Goal: Transaction & Acquisition: Purchase product/service

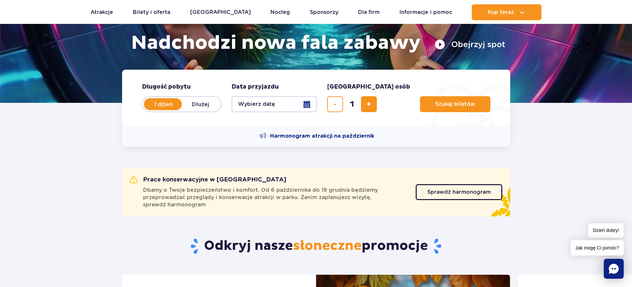
click at [516, 100] on img at bounding box center [316, 5] width 632 height 195
click at [306, 106] on button "Wybierz datę" at bounding box center [274, 104] width 86 height 16
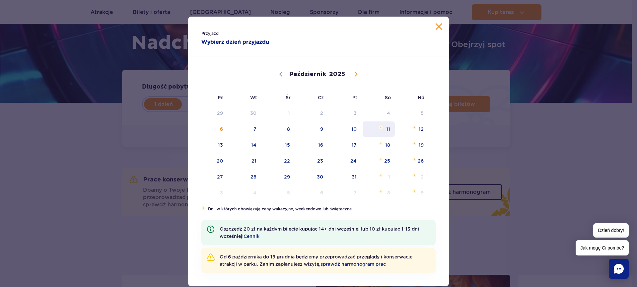
click at [381, 130] on span "11" at bounding box center [378, 128] width 33 height 15
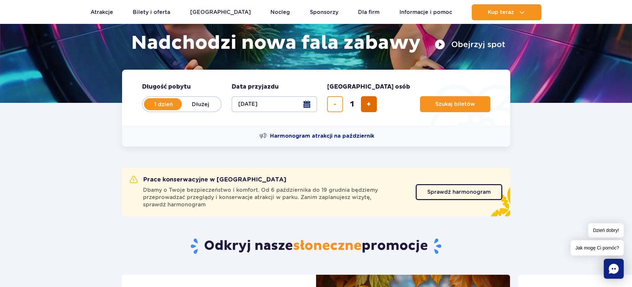
click at [365, 106] on button "dodaj bilet" at bounding box center [369, 104] width 16 height 16
type input "2"
click at [432, 105] on span "Szukaj biletów" at bounding box center [452, 104] width 40 height 6
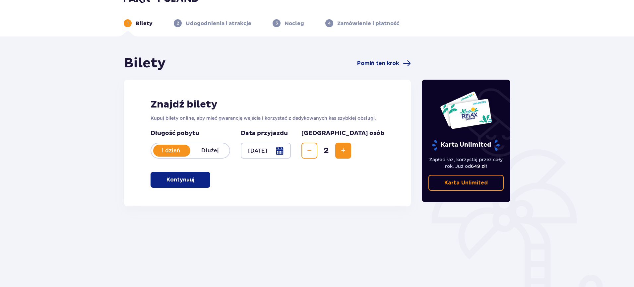
click at [200, 177] on button "Kontynuuj" at bounding box center [181, 180] width 60 height 16
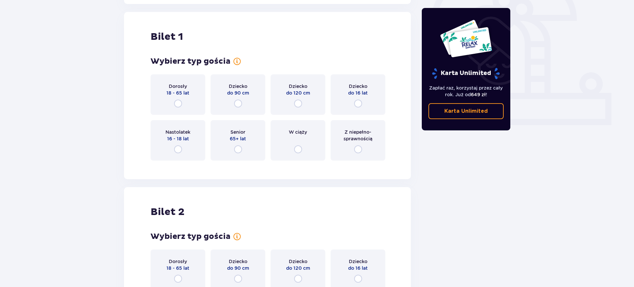
scroll to position [222, 0]
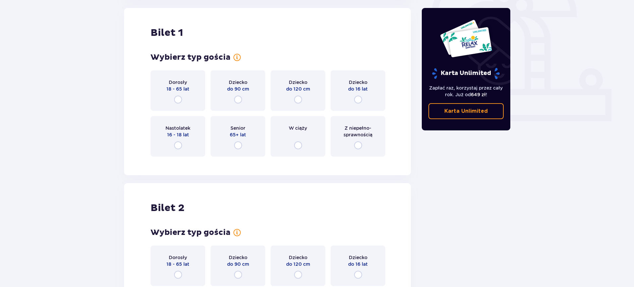
click at [177, 98] on input "radio" at bounding box center [178, 100] width 8 height 8
radio input "true"
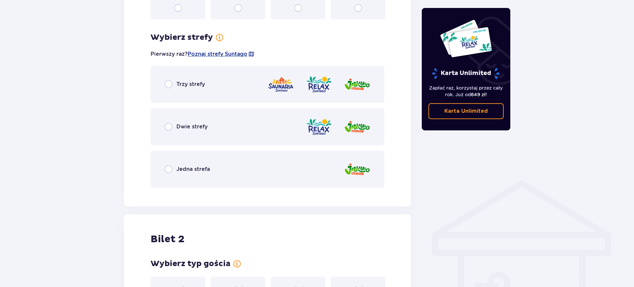
scroll to position [383, 0]
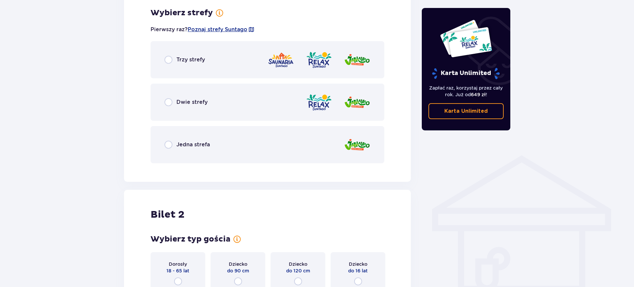
click at [192, 71] on div "Trzy strefy" at bounding box center [268, 59] width 234 height 37
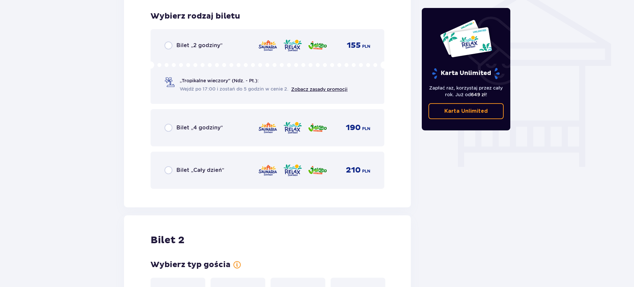
scroll to position [552, 0]
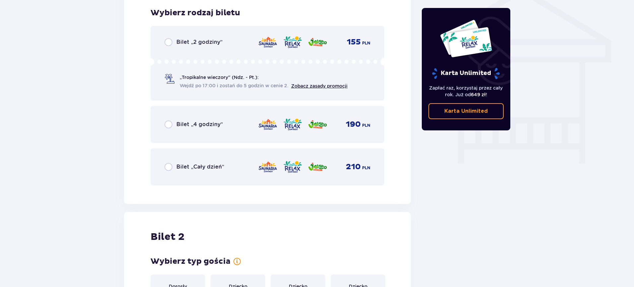
click at [183, 164] on span "Bilet „Cały dzień”" at bounding box center [200, 166] width 48 height 7
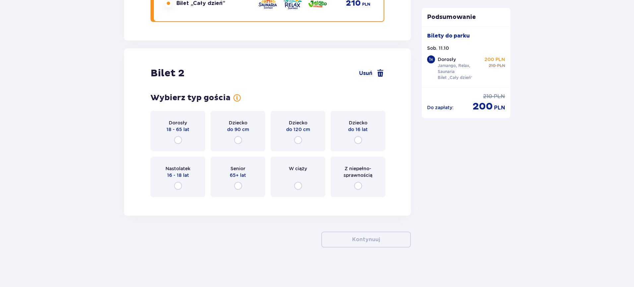
scroll to position [716, 0]
click at [185, 141] on div "Dorosły 18 - 65 lat" at bounding box center [178, 130] width 55 height 40
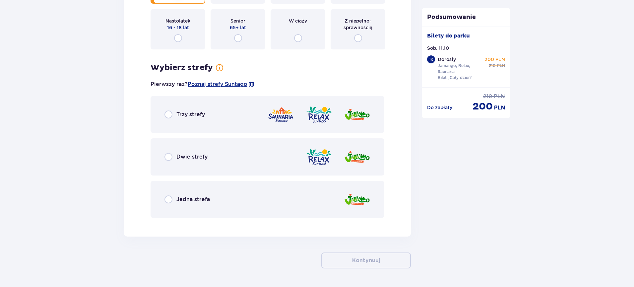
scroll to position [884, 0]
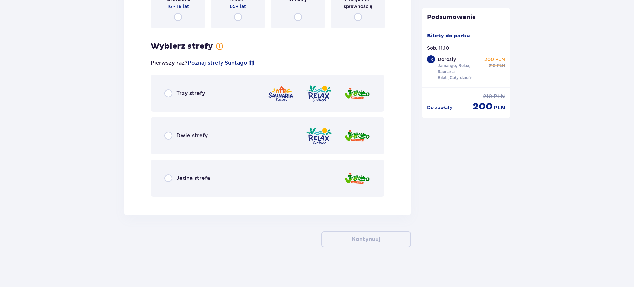
click at [209, 98] on div "Trzy strefy" at bounding box center [268, 93] width 234 height 37
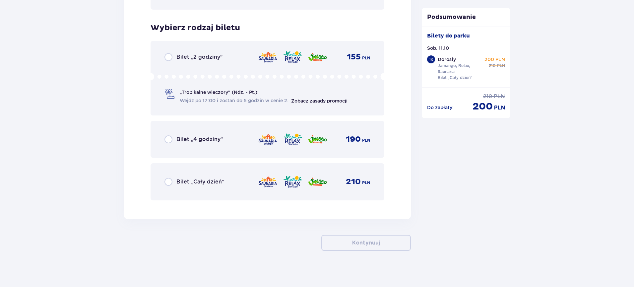
scroll to position [1075, 0]
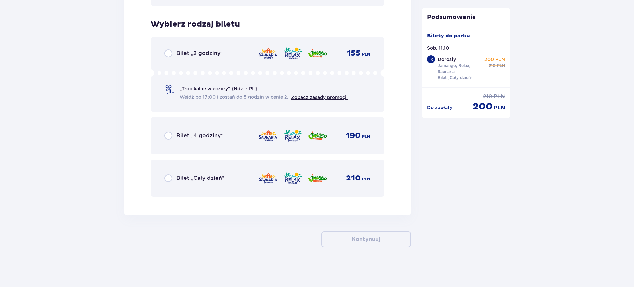
click at [242, 173] on div "Bilet „Cały dzień” 210 PLN" at bounding box center [267, 178] width 206 height 14
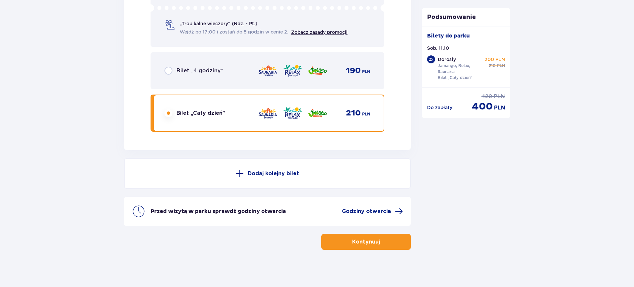
scroll to position [1142, 0]
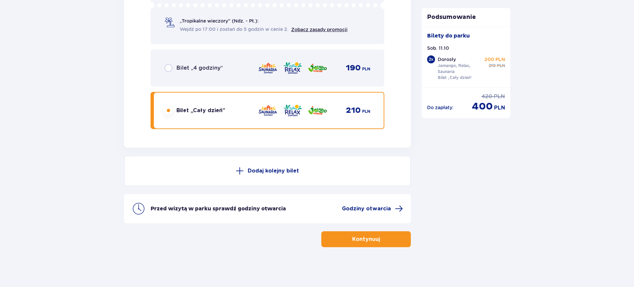
click at [354, 234] on button "Kontynuuj" at bounding box center [366, 239] width 90 height 16
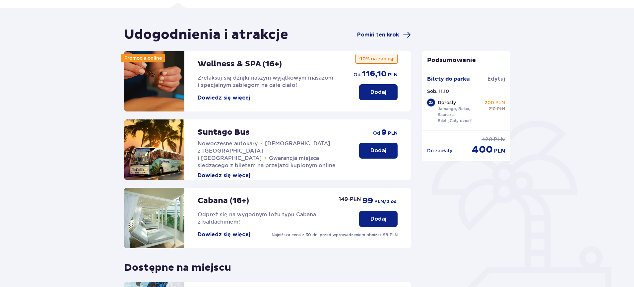
scroll to position [50, 0]
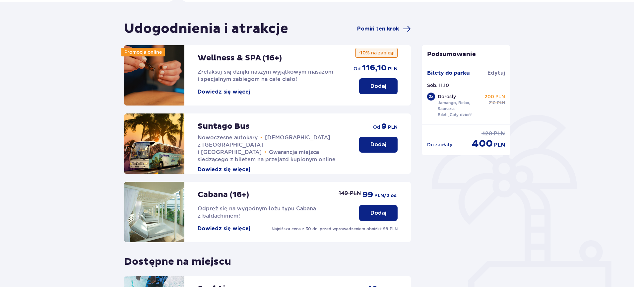
click at [379, 146] on p "Dodaj" at bounding box center [378, 144] width 16 height 7
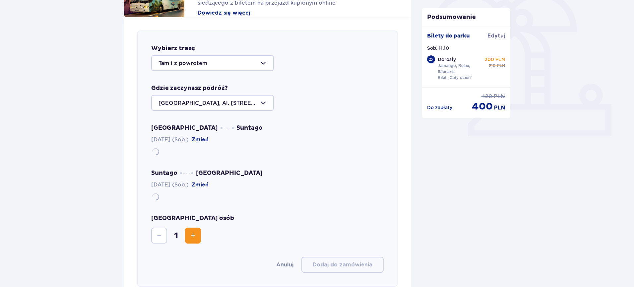
scroll to position [229, 0]
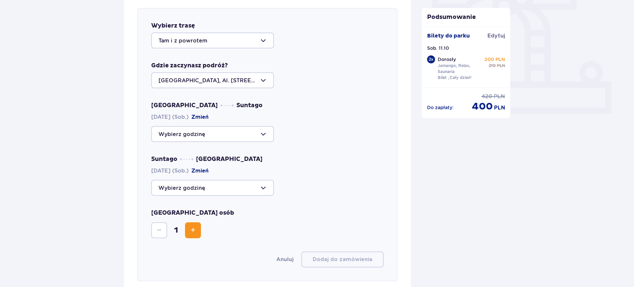
click at [240, 37] on div at bounding box center [212, 40] width 123 height 16
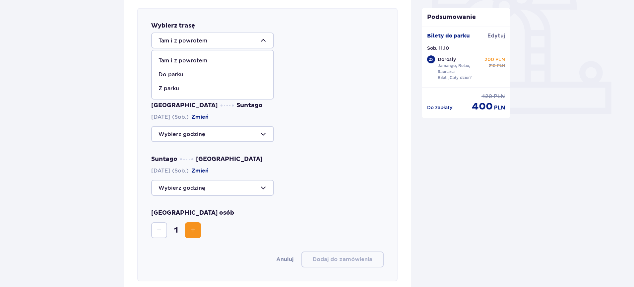
click at [310, 47] on div "Tam i z powrotem Tam i z powrotem Do parku Z parku" at bounding box center [267, 40] width 232 height 16
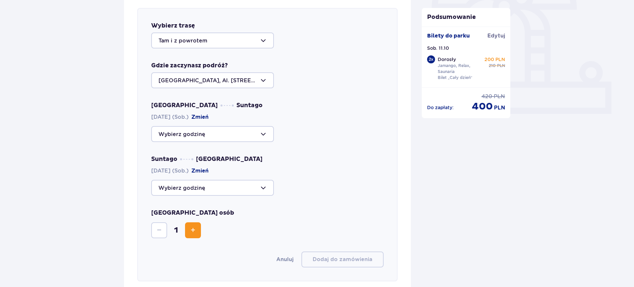
click at [250, 80] on div at bounding box center [212, 80] width 123 height 16
click at [228, 131] on div at bounding box center [212, 134] width 123 height 16
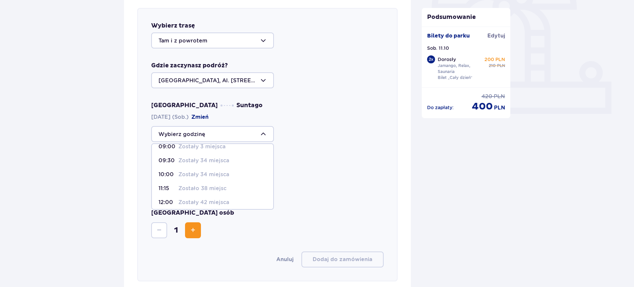
scroll to position [12, 0]
click at [219, 184] on p "Zostało 38 miejsc" at bounding box center [202, 183] width 48 height 7
type input "11:15"
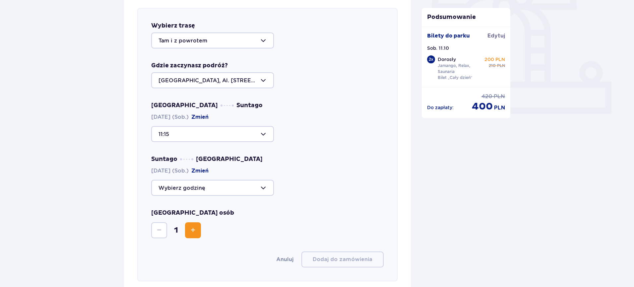
click at [235, 190] on div at bounding box center [212, 188] width 123 height 16
click at [228, 252] on div "20:15 Zostały 33 miejsca" at bounding box center [213, 252] width 108 height 7
type input "20:15"
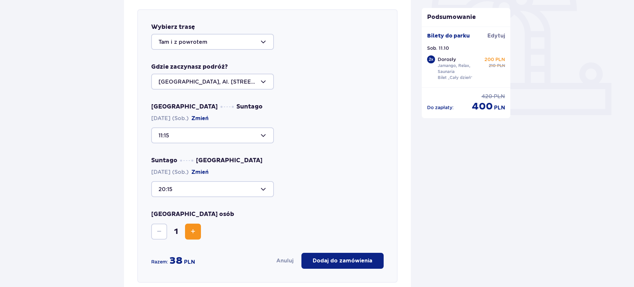
scroll to position [216, 0]
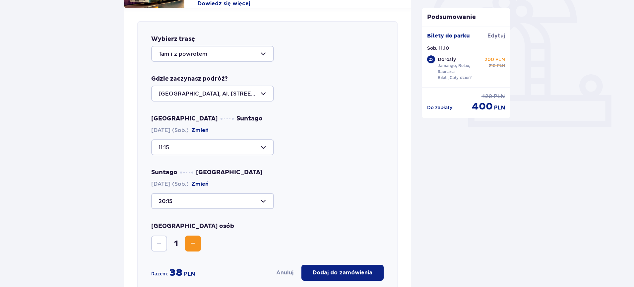
click at [189, 244] on span "Zwiększ" at bounding box center [193, 243] width 8 height 8
click at [160, 243] on span "Zmniejsz" at bounding box center [159, 243] width 8 height 8
click at [197, 243] on button "Zwiększ" at bounding box center [193, 243] width 16 height 16
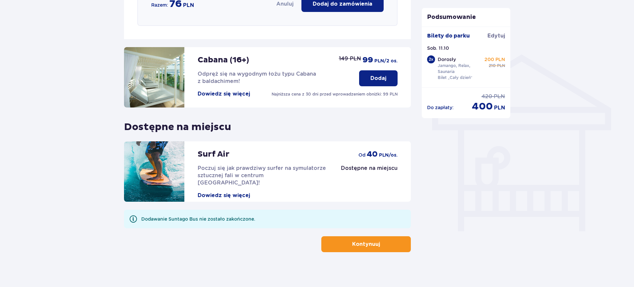
scroll to position [489, 0]
